Goal: Task Accomplishment & Management: Manage account settings

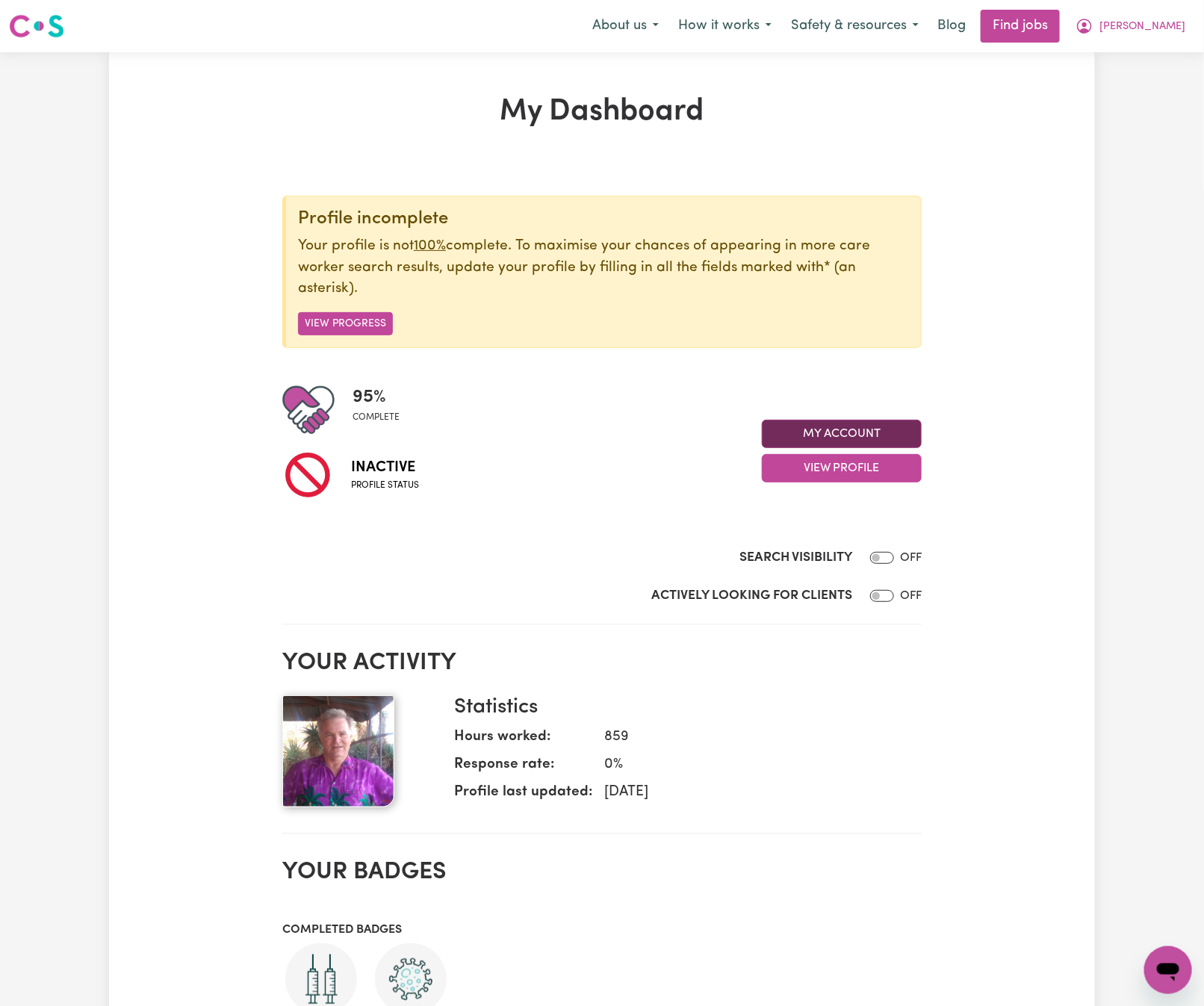
click at [905, 437] on button "My Account" at bounding box center [842, 434] width 160 height 29
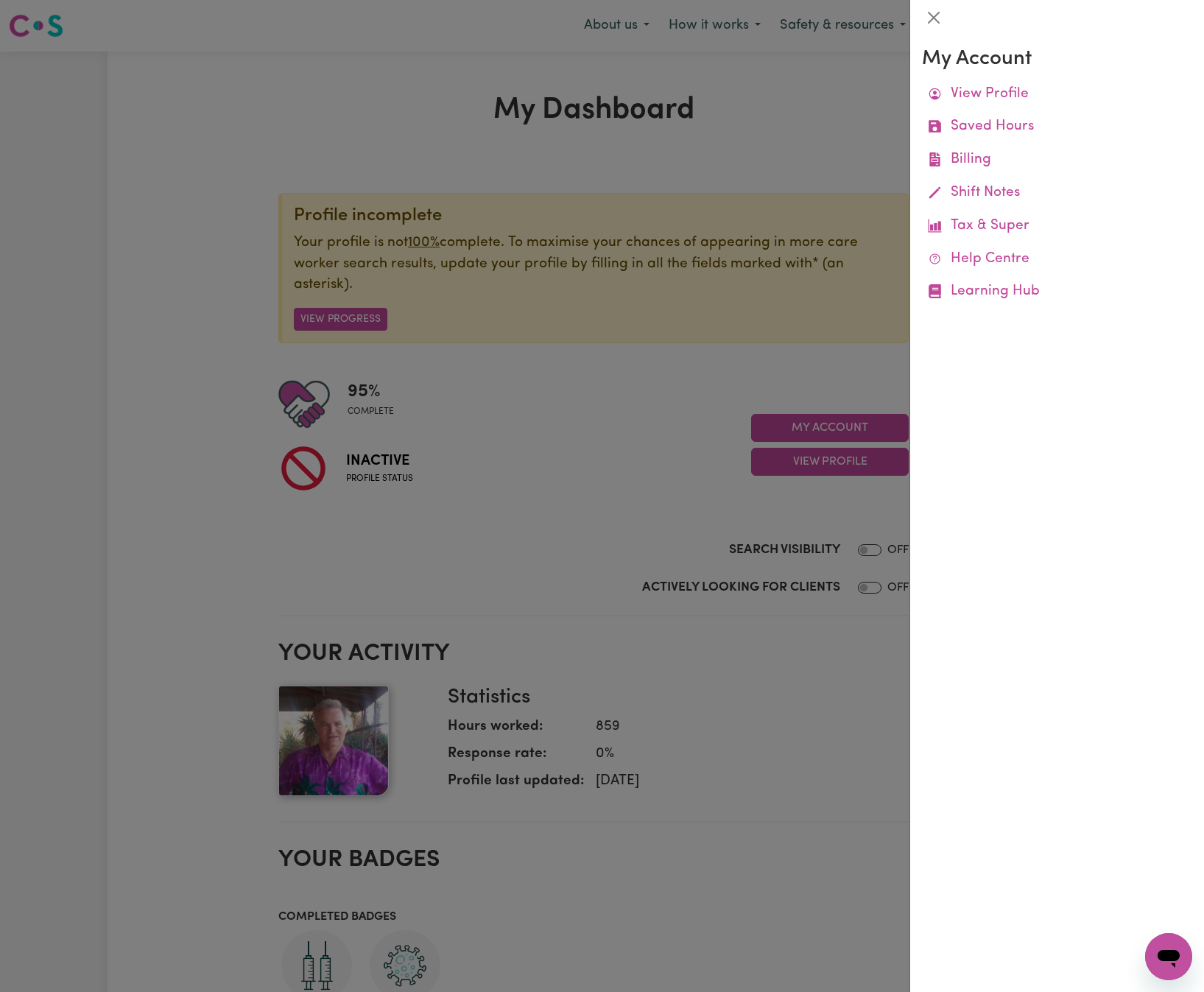
click at [776, 387] on div at bounding box center [602, 496] width 1204 height 992
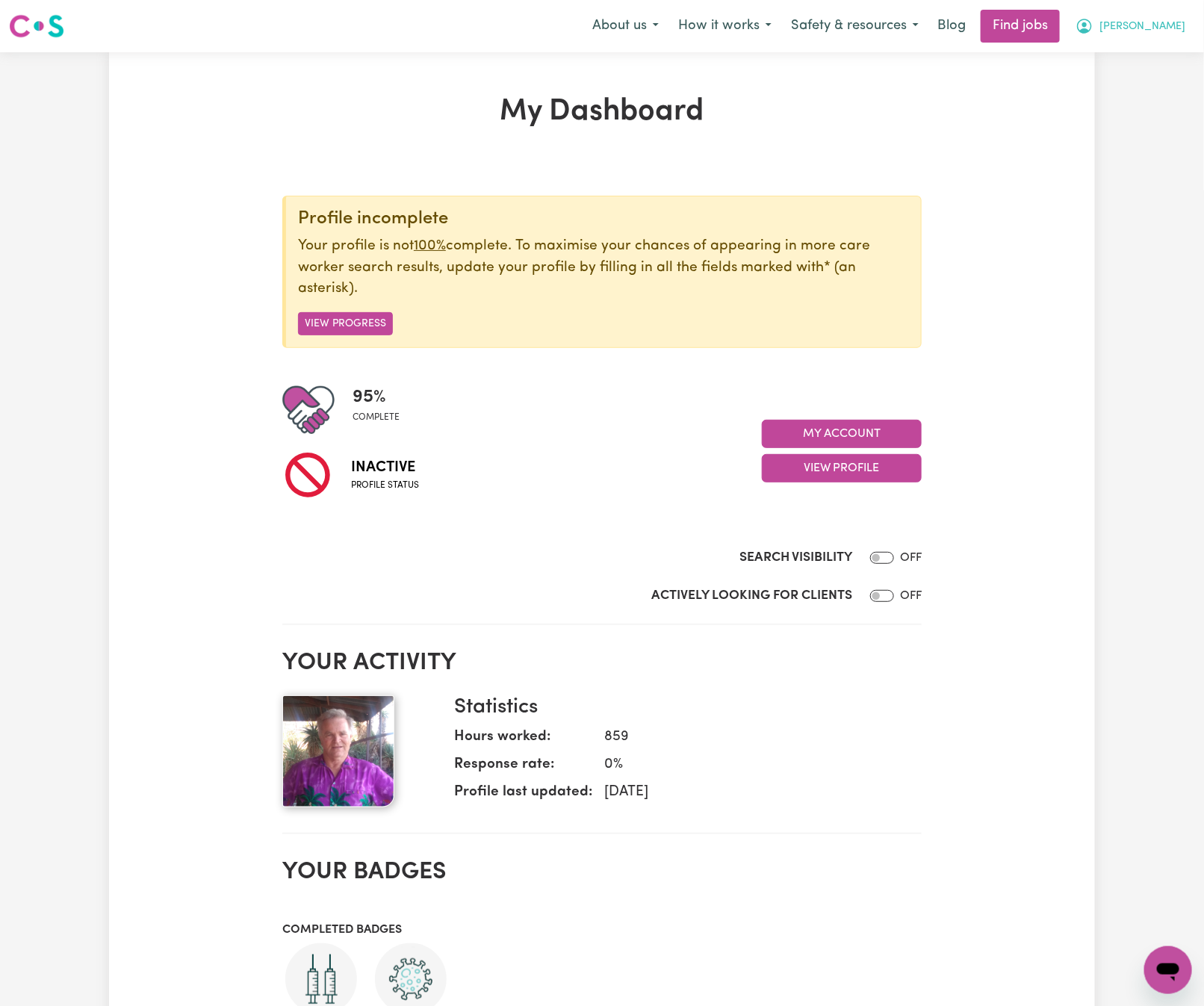
drag, startPoint x: 1181, startPoint y: 25, endPoint x: 1172, endPoint y: 32, distance: 11.4
click at [1181, 25] on span "[PERSON_NAME]" at bounding box center [1142, 27] width 86 height 17
click at [1175, 107] on link "Logout" at bounding box center [1135, 114] width 118 height 29
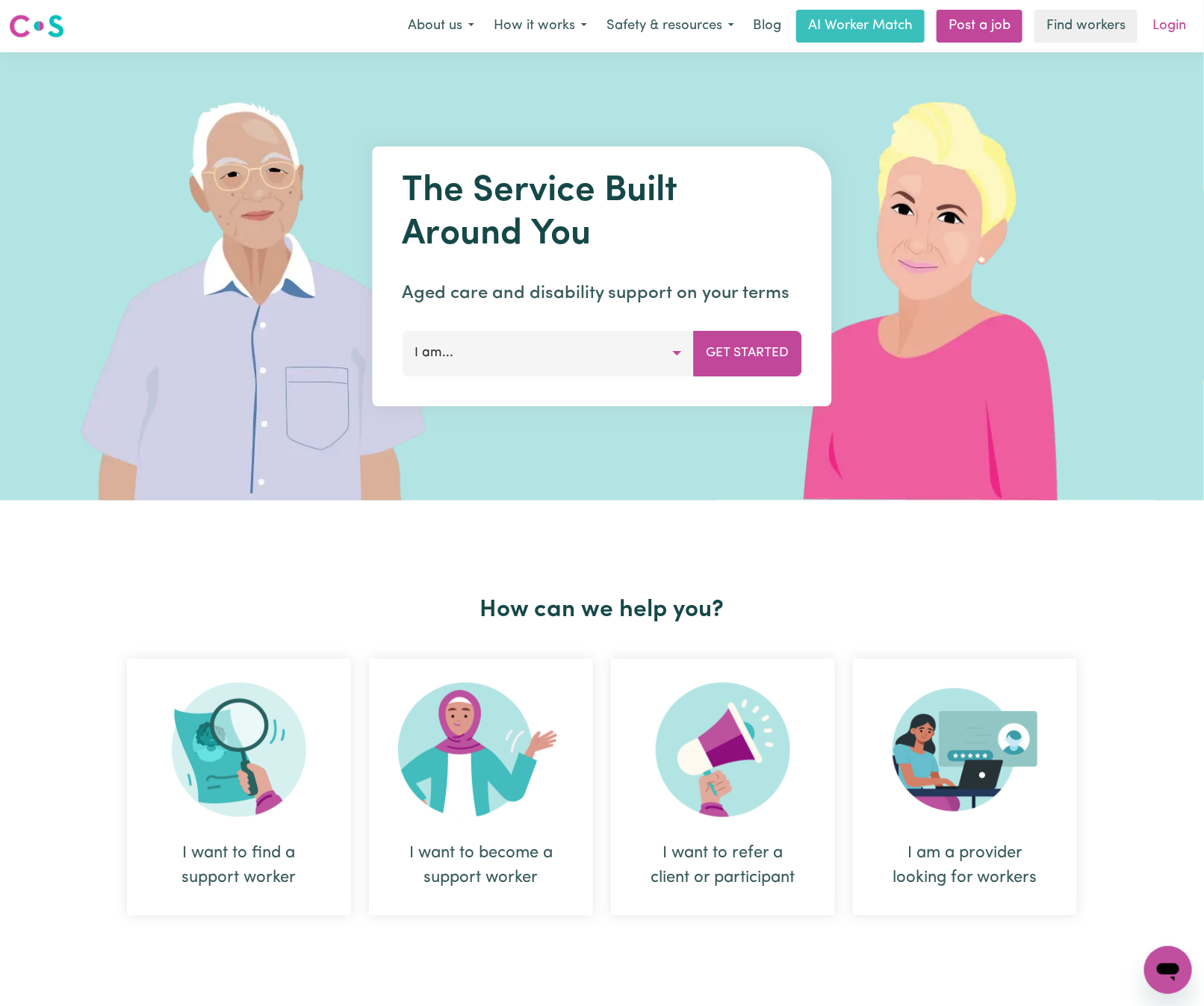
click at [1193, 19] on link "Login" at bounding box center [1169, 26] width 52 height 33
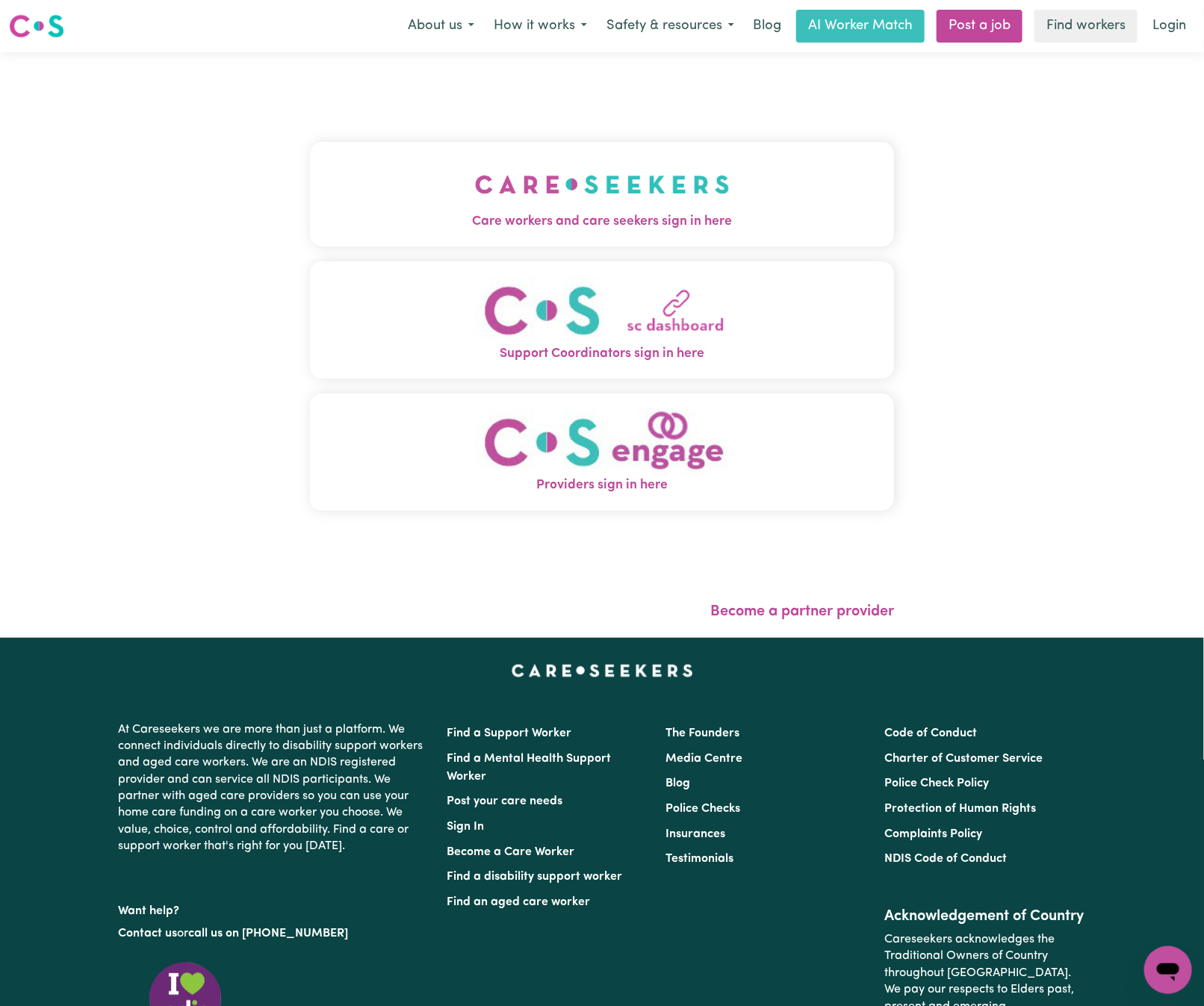
click at [607, 182] on img "Care workers and care seekers sign in here" at bounding box center [602, 185] width 255 height 56
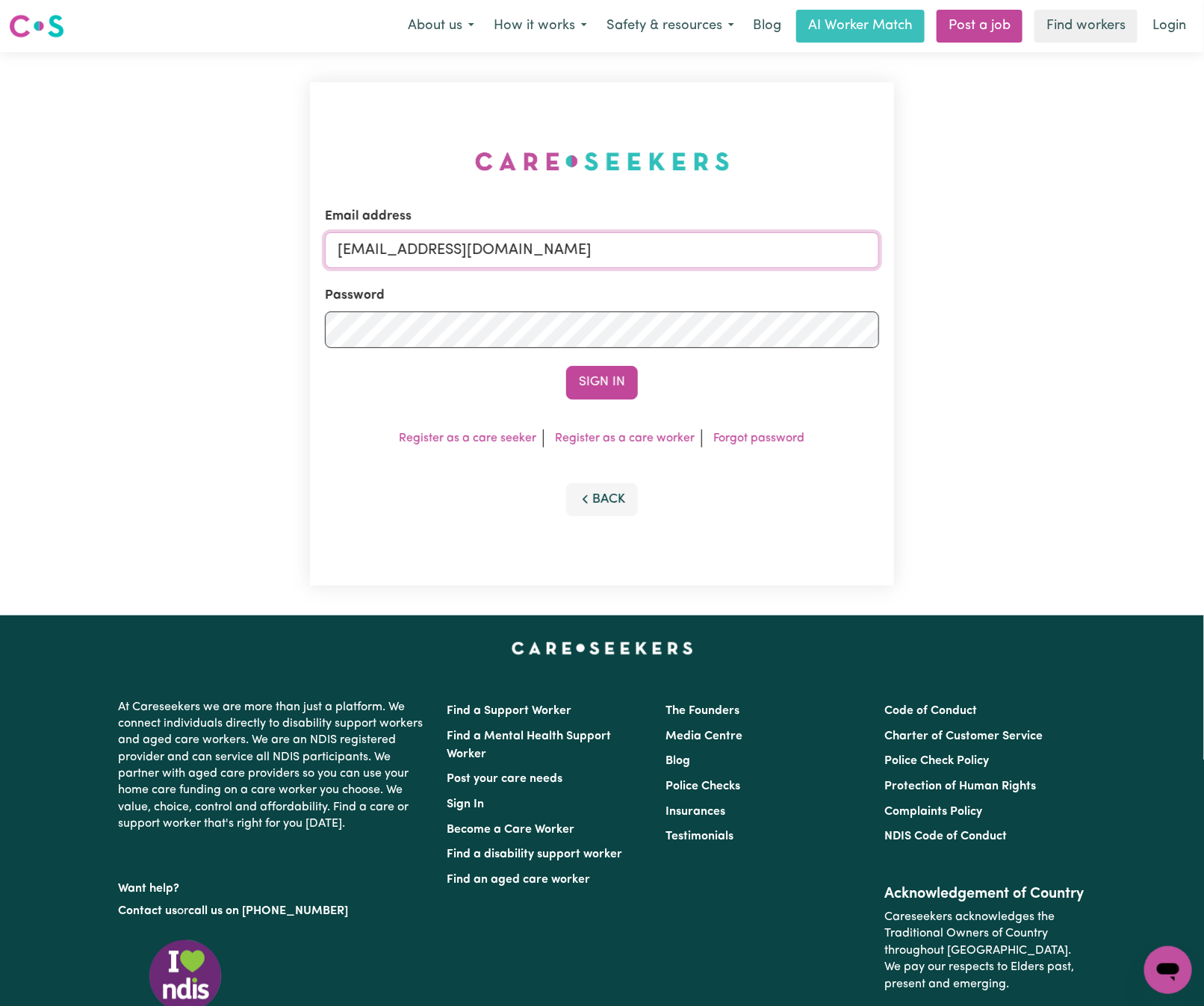
drag, startPoint x: 416, startPoint y: 245, endPoint x: 695, endPoint y: 245, distance: 279.0
click at [423, 245] on input "[EMAIL_ADDRESS][DOMAIN_NAME]" at bounding box center [601, 250] width 554 height 36
drag, startPoint x: 695, startPoint y: 245, endPoint x: 936, endPoint y: 247, distance: 241.0
click at [936, 245] on div "Email address [EMAIL_ADDRESS][DOMAIN_NAME] Password Sign In Register as a care …" at bounding box center [602, 334] width 1204 height 563
paste input "[EMAIL_ADDRESS][DOMAIN_NAME]"
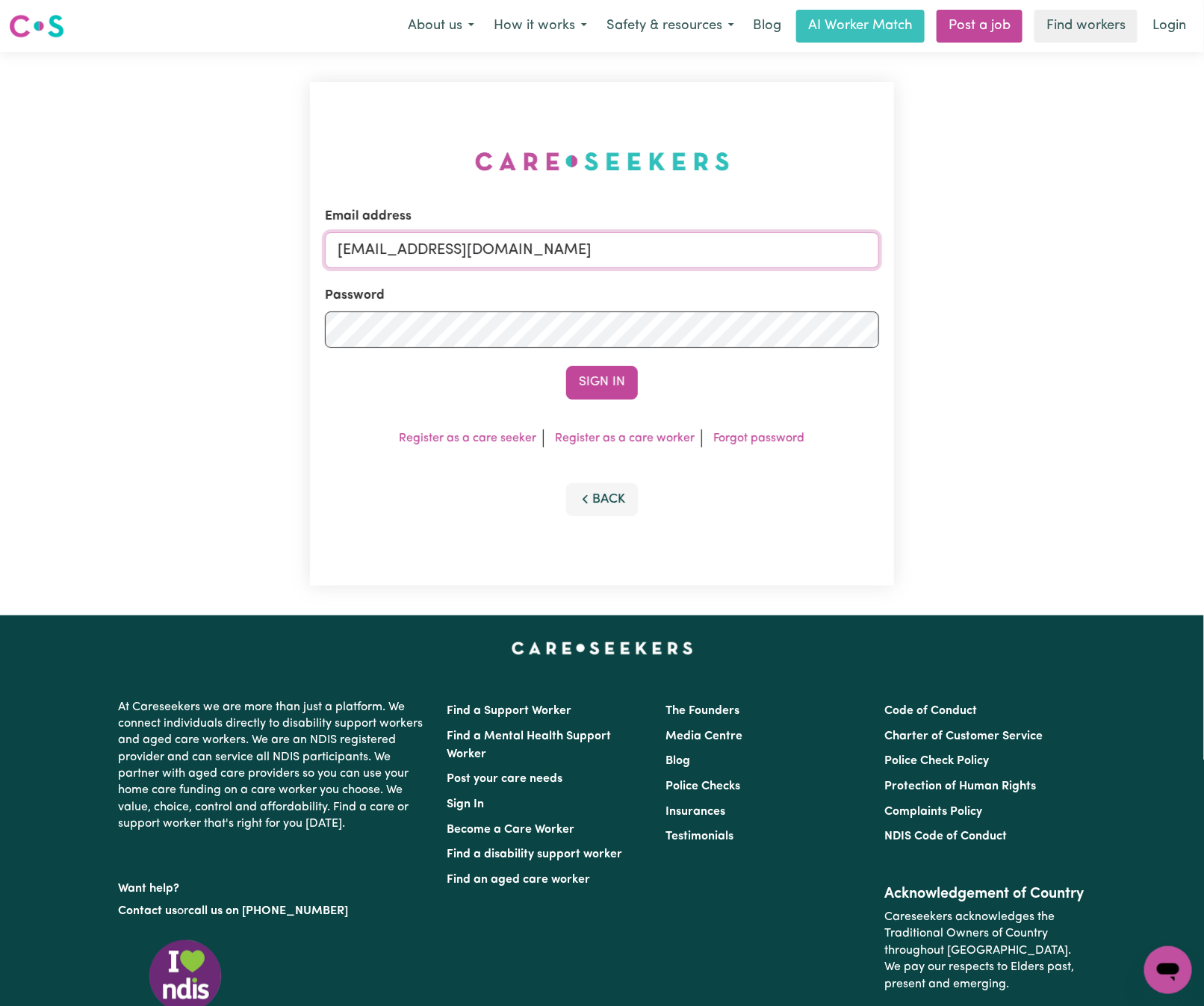
type input "[EMAIL_ADDRESS][DOMAIN_NAME]"
click at [566, 366] on button "Sign In" at bounding box center [601, 382] width 71 height 33
